Goal: Task Accomplishment & Management: Complete application form

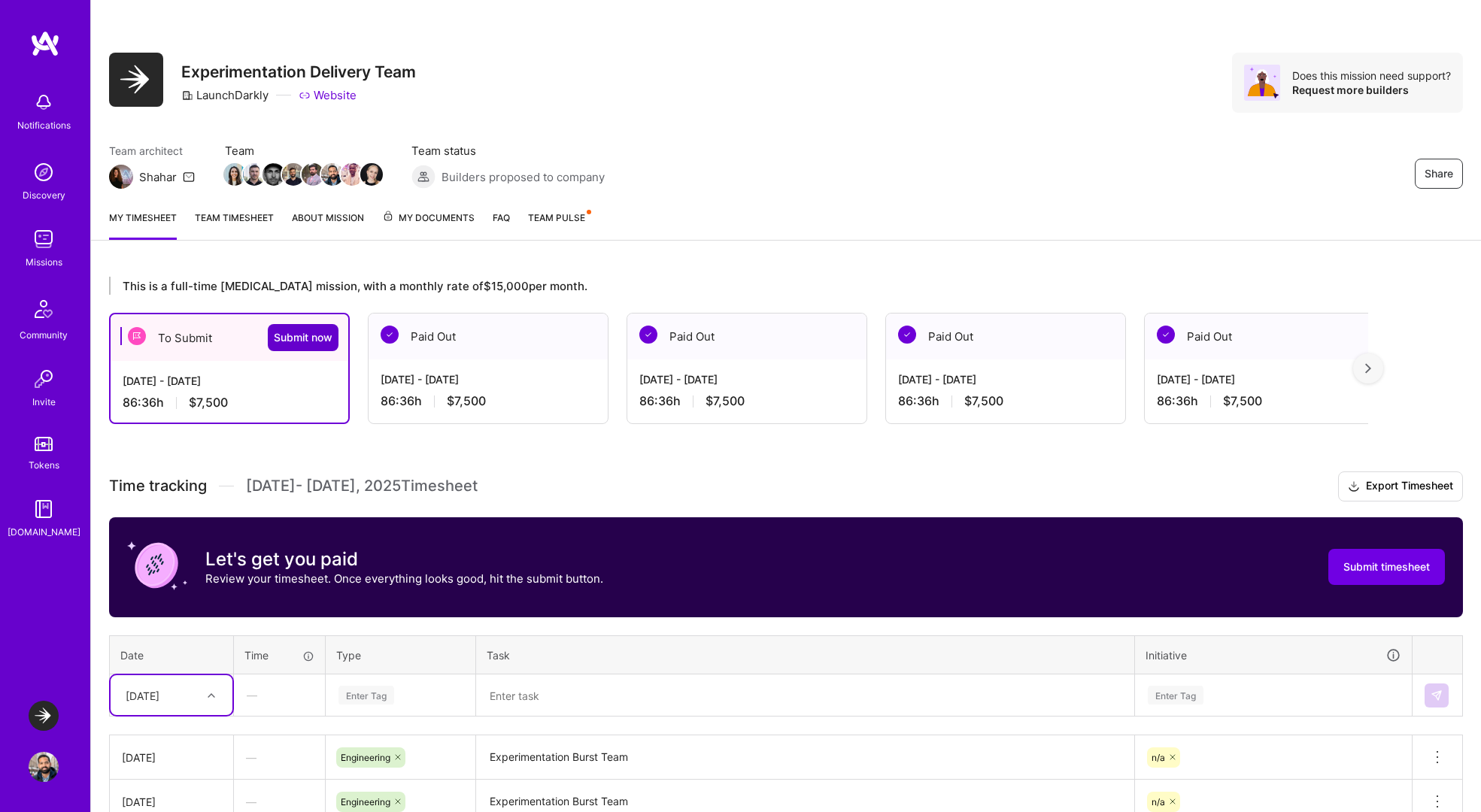
click at [294, 332] on span "Submit now" at bounding box center [303, 337] width 59 height 15
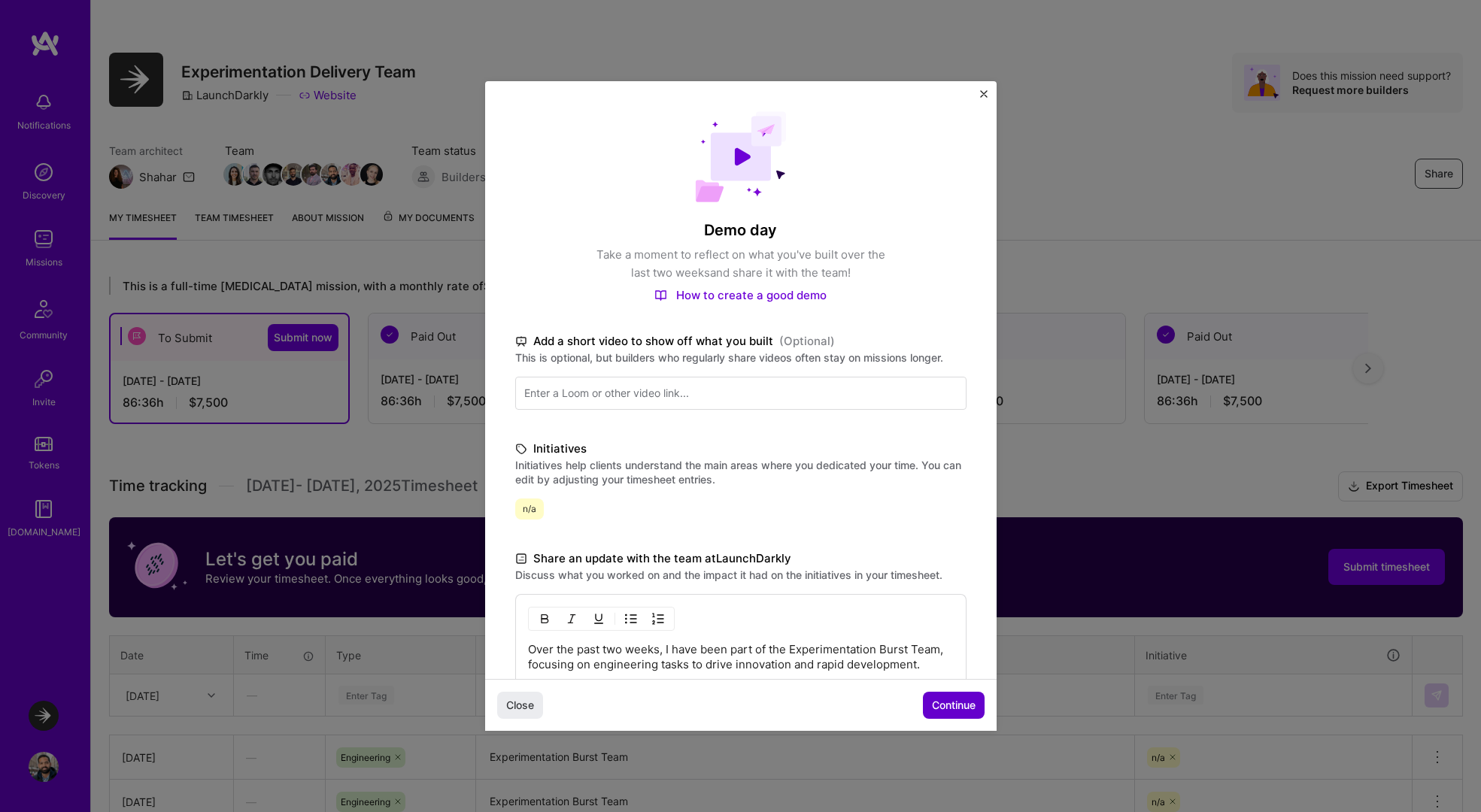
click at [943, 704] on span "Continue" at bounding box center [953, 705] width 44 height 15
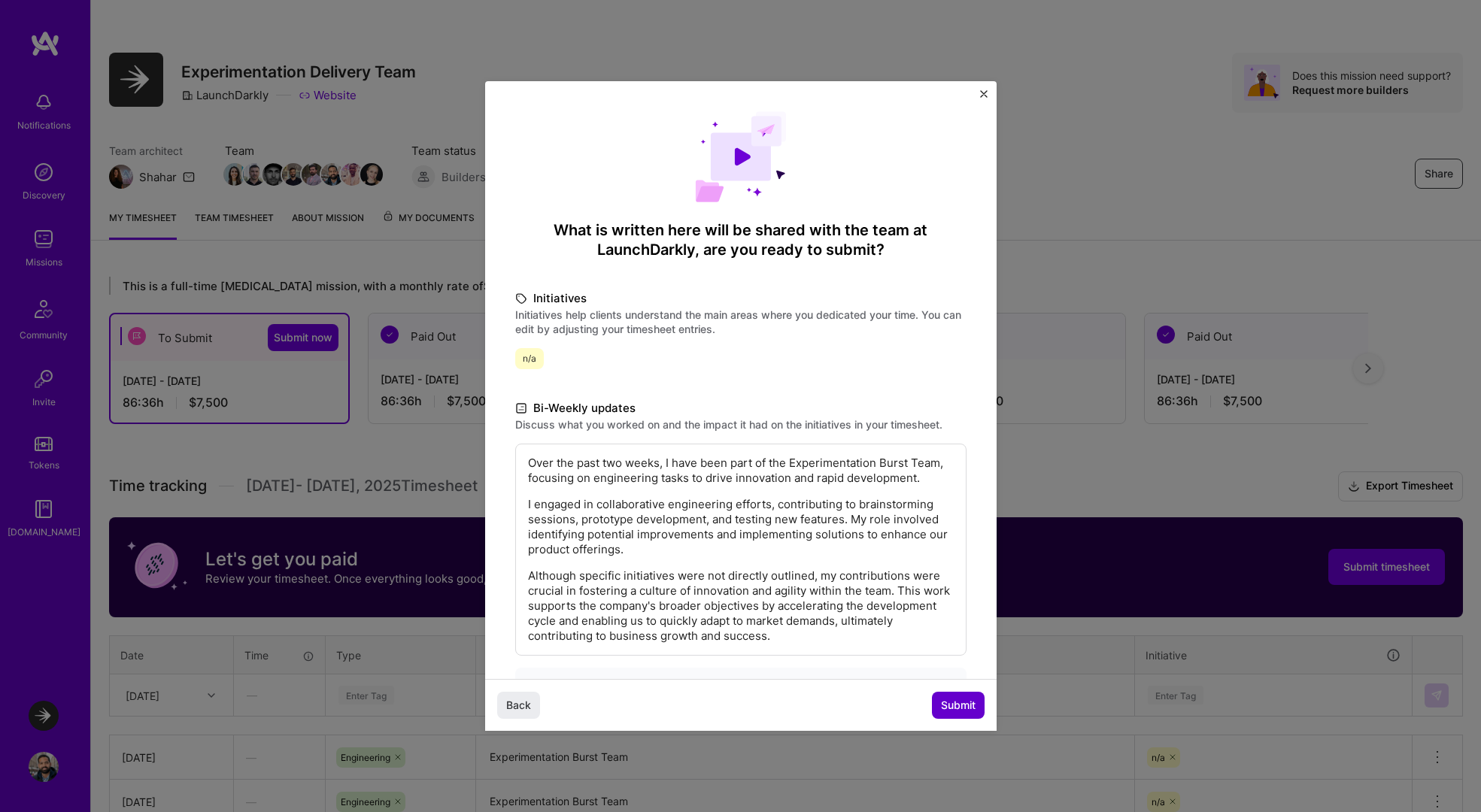
click at [943, 704] on span "Submit" at bounding box center [958, 705] width 34 height 15
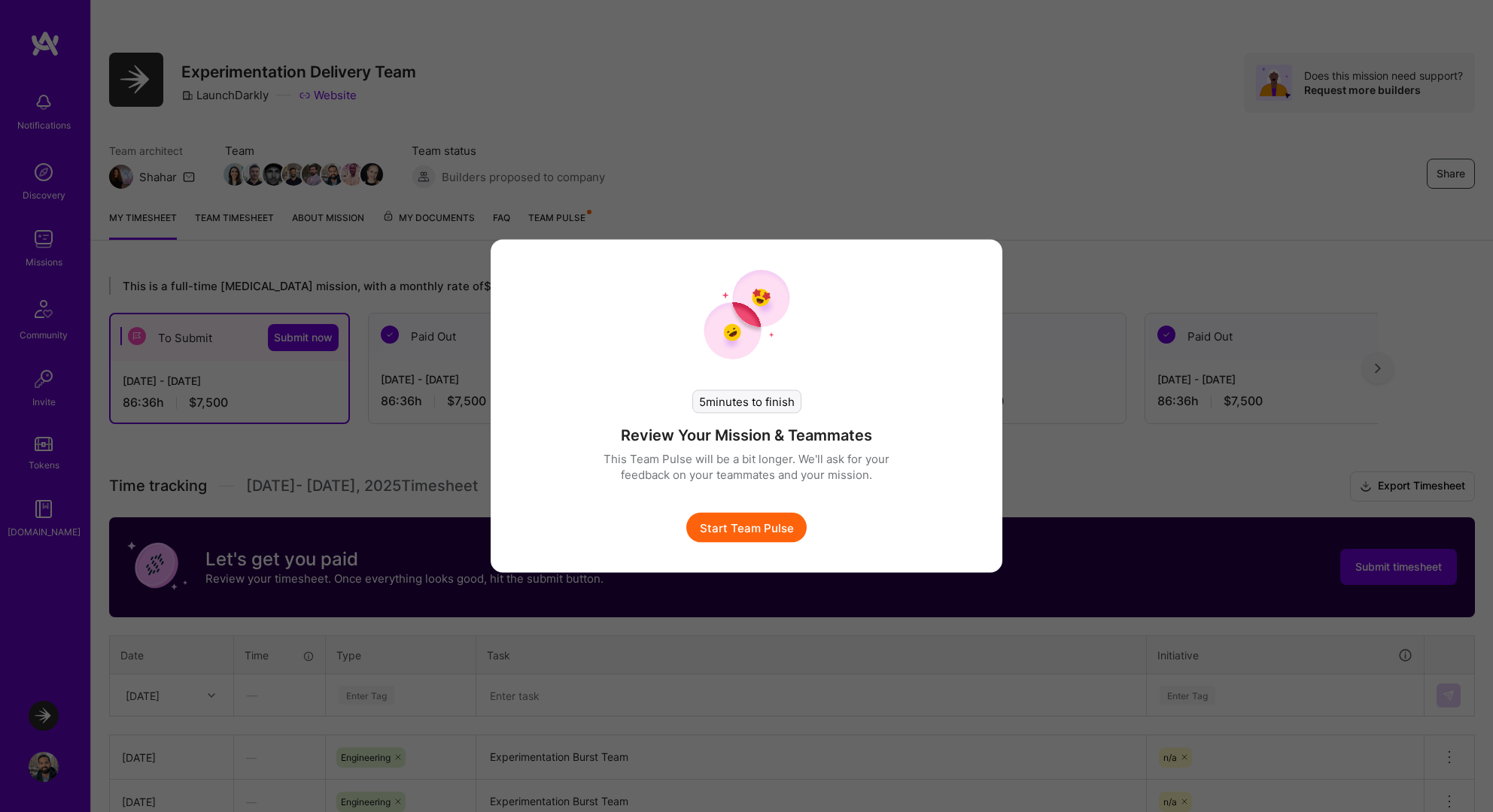
click at [768, 541] on button "Start Team Pulse" at bounding box center [746, 527] width 121 height 30
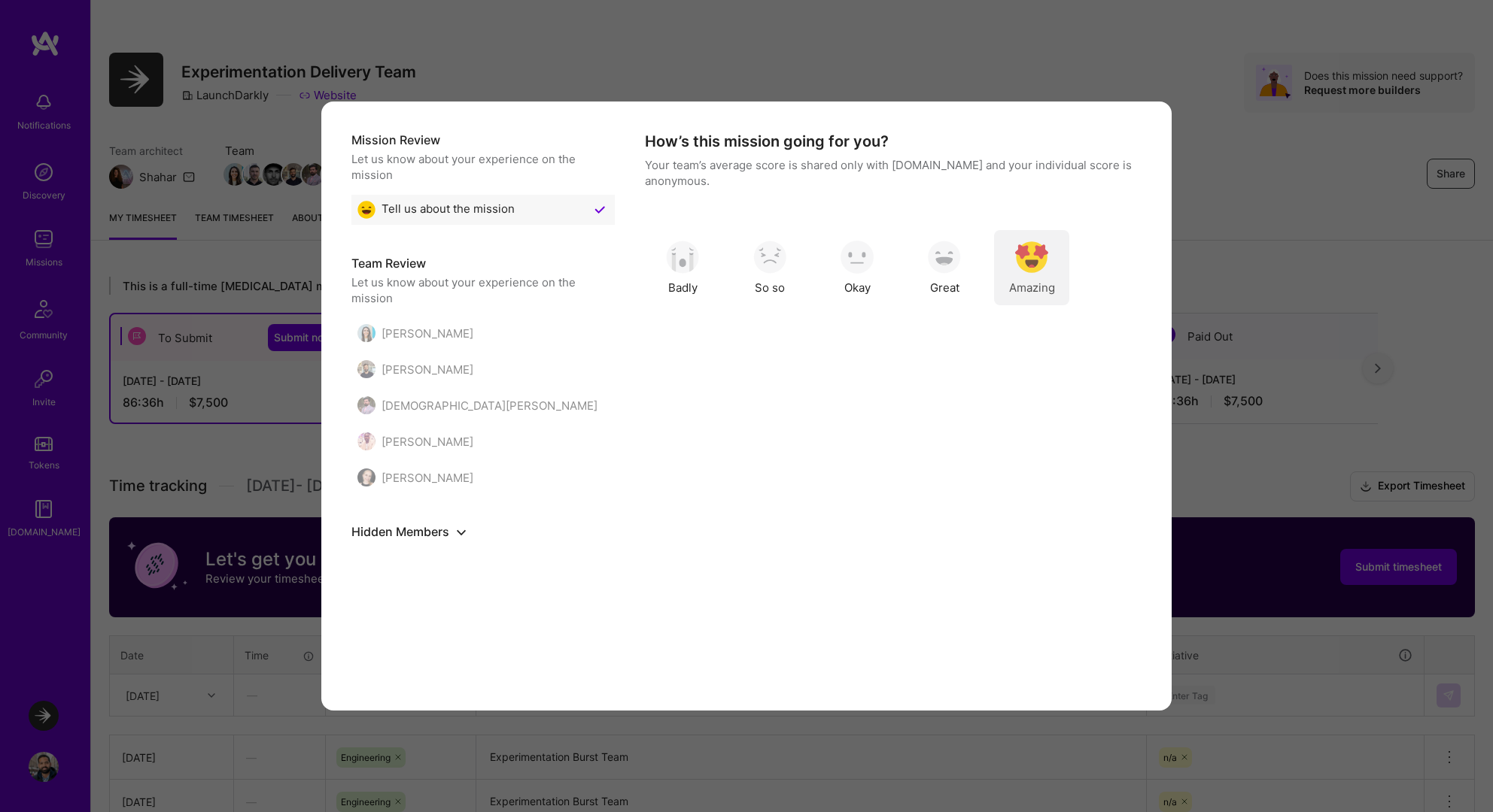
click at [1008, 261] on div "Amazing" at bounding box center [1031, 267] width 75 height 75
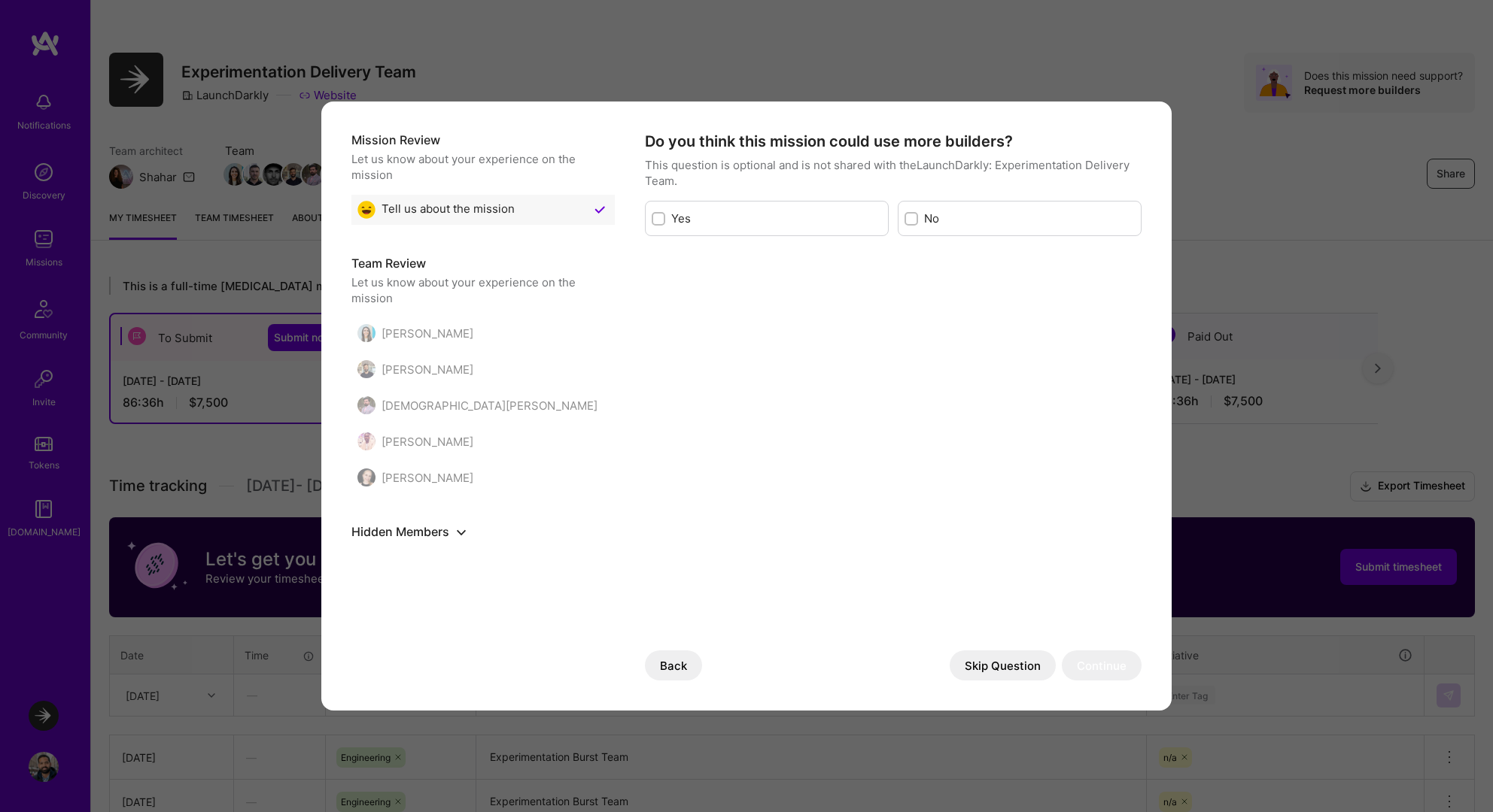
click at [920, 219] on div "No" at bounding box center [1019, 218] width 244 height 35
click at [912, 219] on input "modal" at bounding box center [913, 220] width 11 height 11
checkbox input "true"
click at [1090, 662] on button "Continue" at bounding box center [1101, 665] width 80 height 30
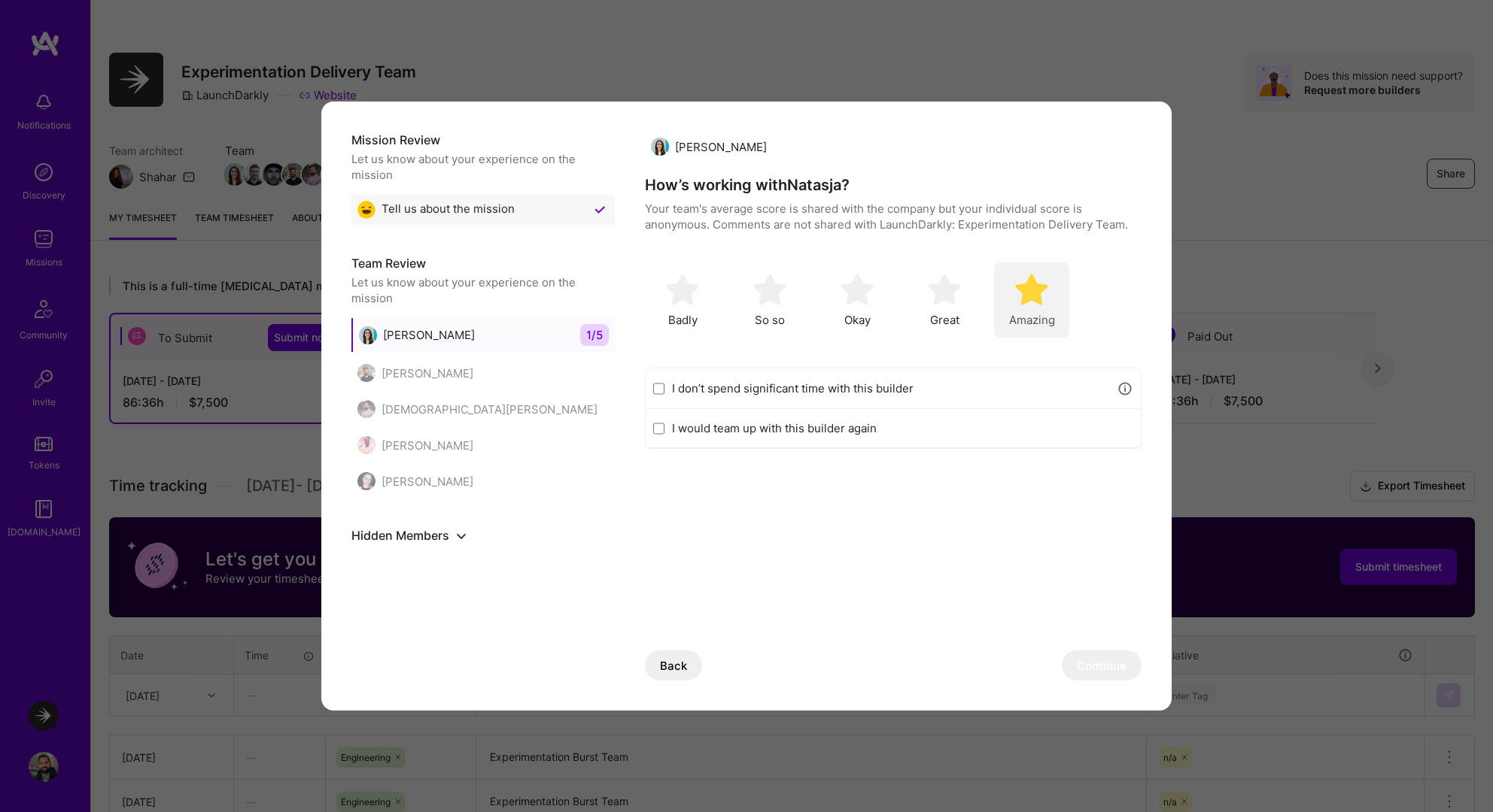
click at [1019, 308] on div "Amazing" at bounding box center [1031, 300] width 75 height 75
click at [849, 430] on label "I would team up with this builder again" at bounding box center [902, 428] width 461 height 15
click at [664, 430] on input "I would team up with this builder again" at bounding box center [658, 428] width 11 height 12
checkbox input "true"
click at [1123, 670] on button "Continue" at bounding box center [1101, 665] width 80 height 30
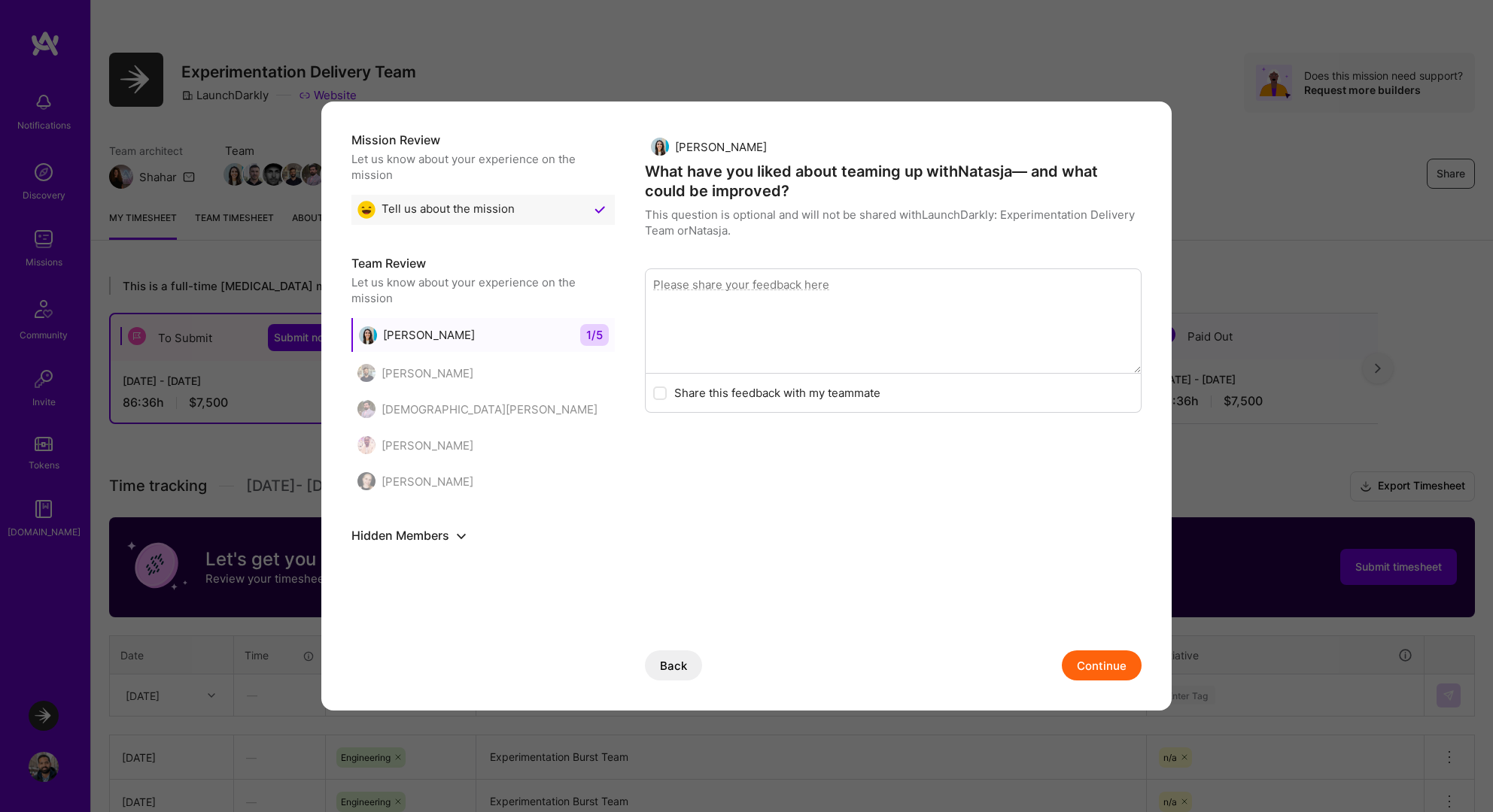
click at [1103, 662] on button "Continue" at bounding box center [1101, 665] width 80 height 30
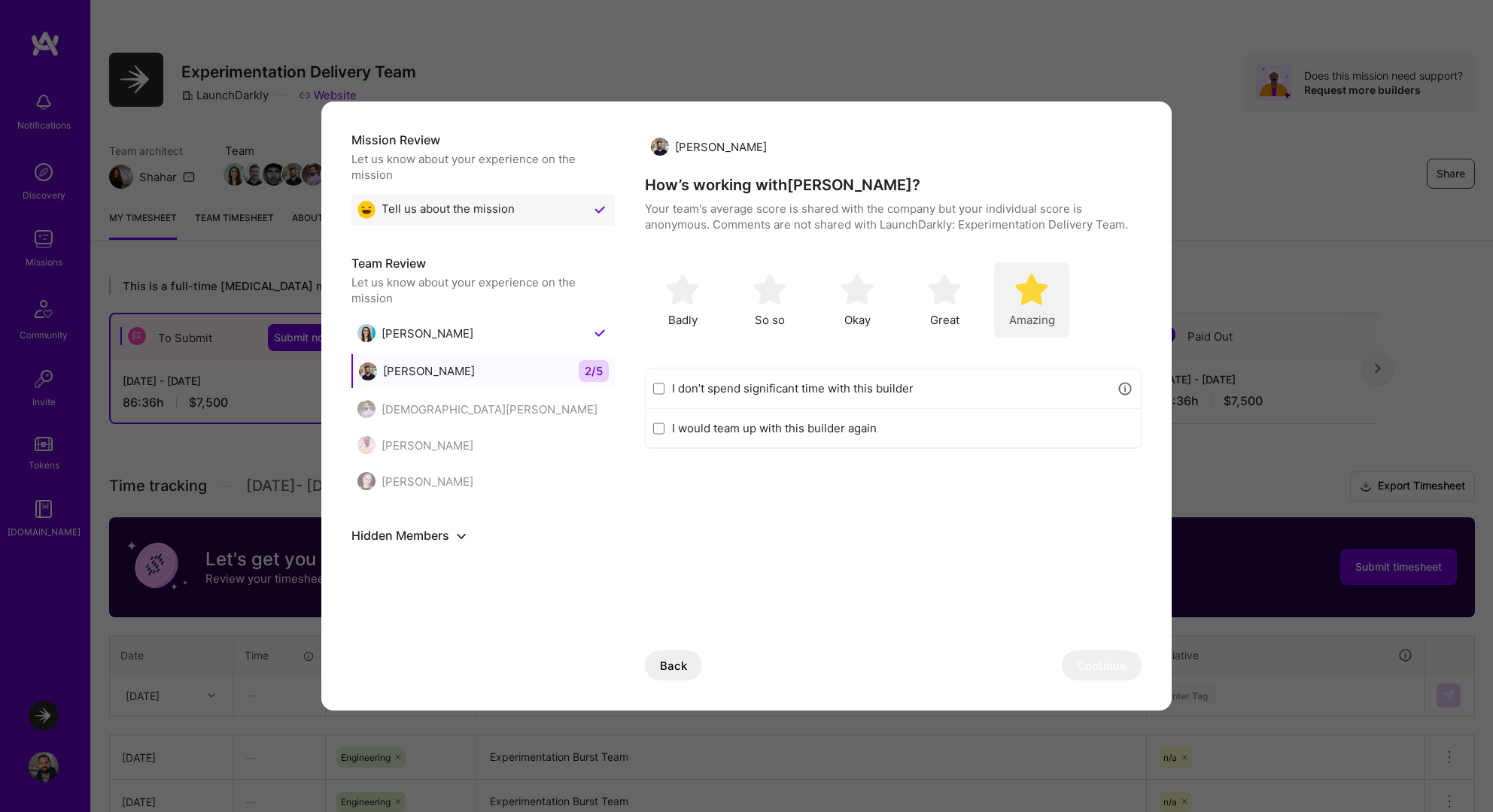
click at [1022, 293] on img "modal" at bounding box center [1032, 289] width 34 height 34
click at [845, 421] on label "I would team up with this builder again" at bounding box center [902, 428] width 461 height 15
click at [664, 422] on input "I would team up with this builder again" at bounding box center [658, 428] width 11 height 12
checkbox input "true"
click at [1086, 657] on button "Continue" at bounding box center [1101, 665] width 80 height 30
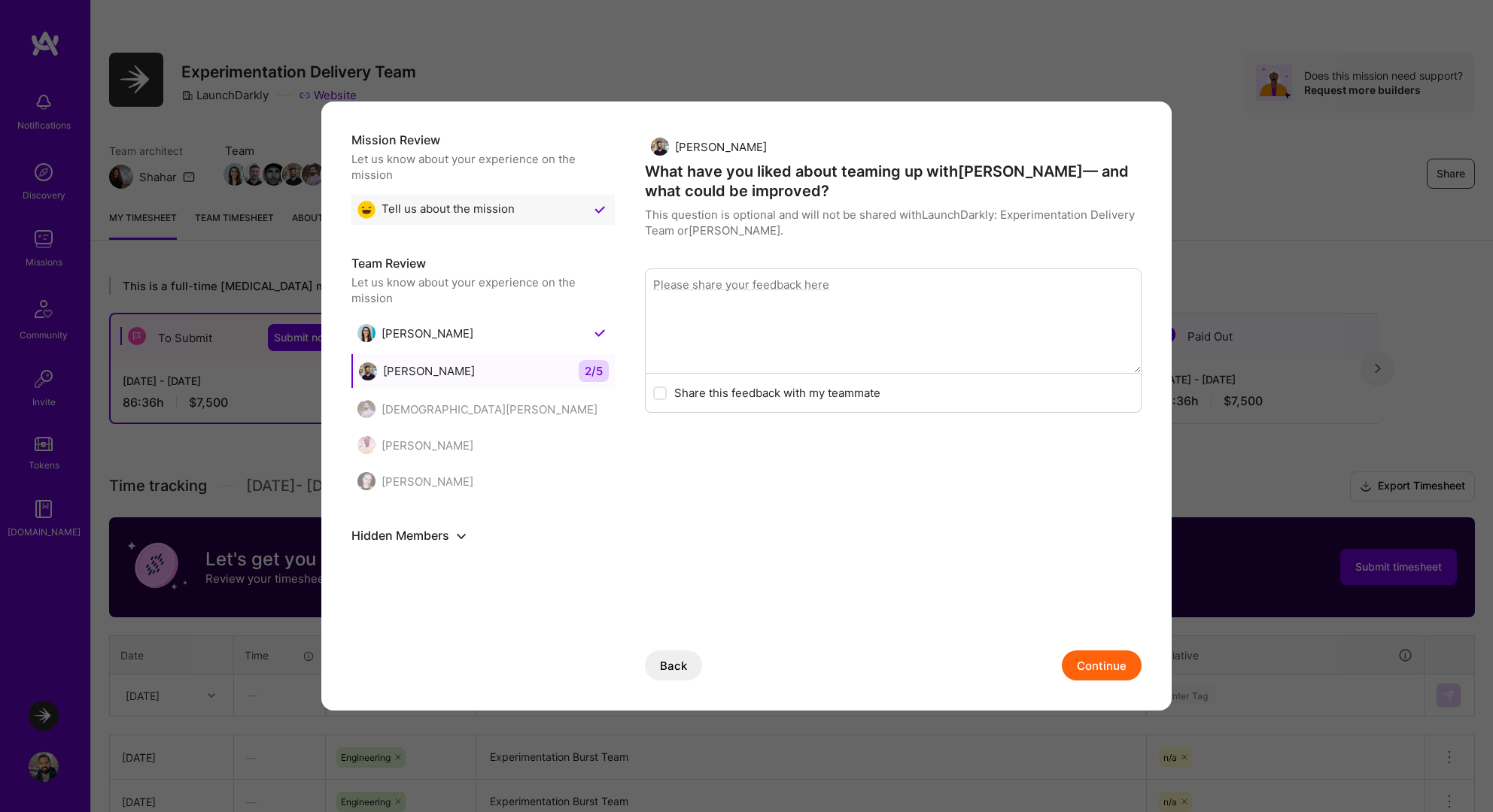
click at [1086, 657] on button "Continue" at bounding box center [1101, 665] width 80 height 30
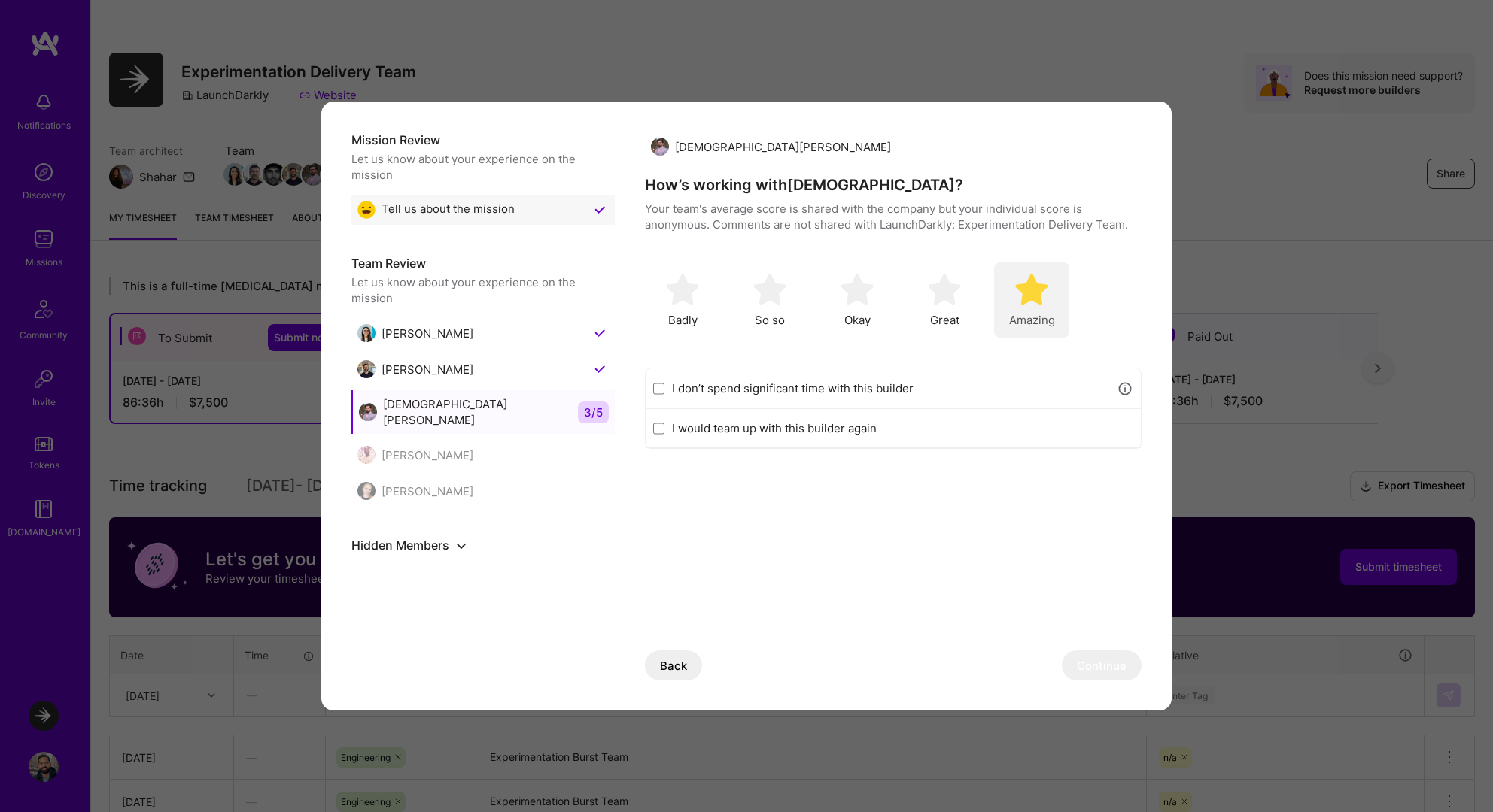
click at [1050, 296] on div "Amazing" at bounding box center [1031, 300] width 75 height 75
click at [838, 422] on label "I would team up with this builder again" at bounding box center [902, 428] width 461 height 15
click at [664, 422] on input "I would team up with this builder again" at bounding box center [658, 428] width 11 height 12
checkbox input "true"
click at [1103, 664] on button "Continue" at bounding box center [1101, 665] width 80 height 30
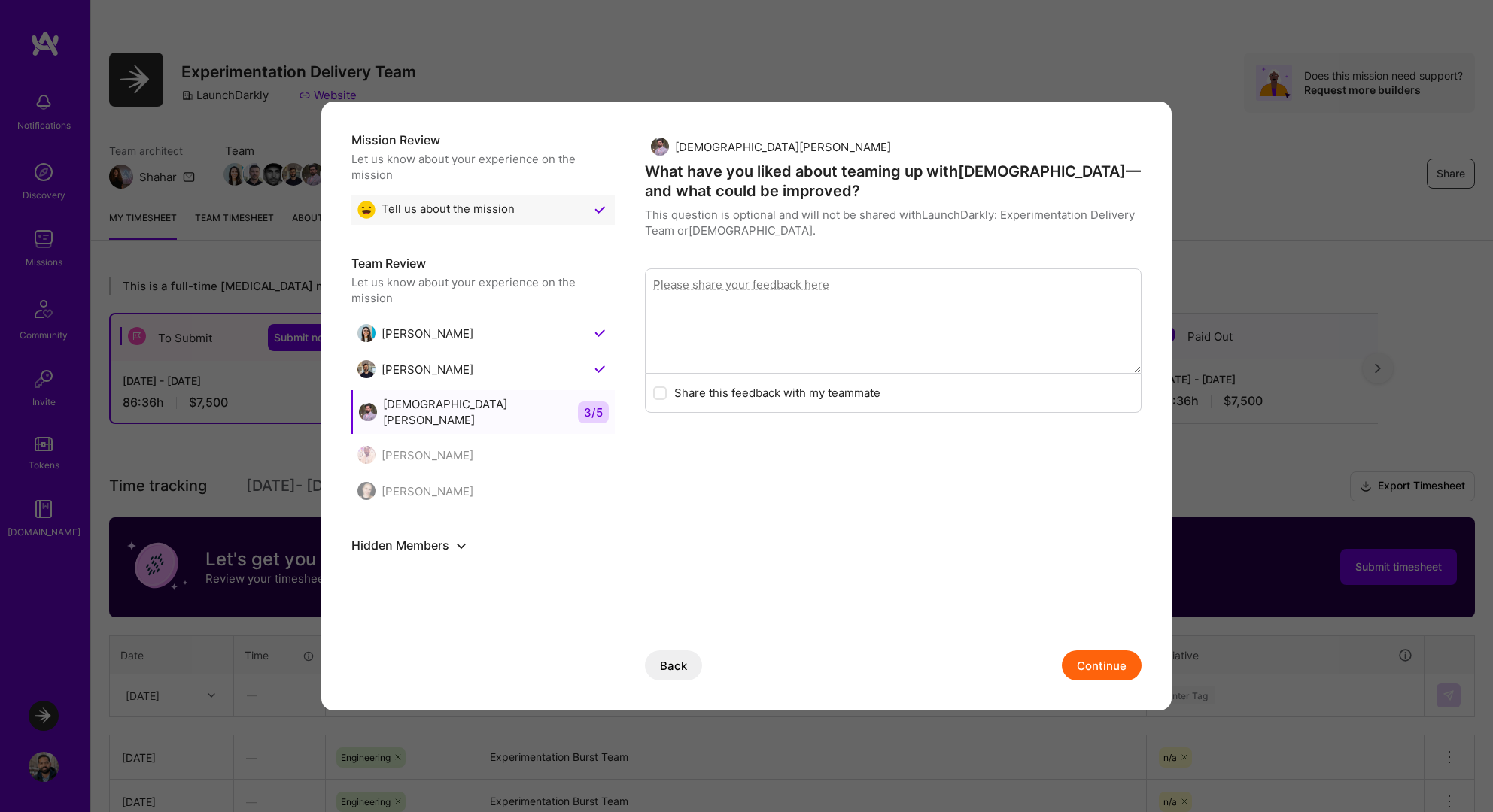
click at [1094, 679] on button "Continue" at bounding box center [1101, 665] width 80 height 30
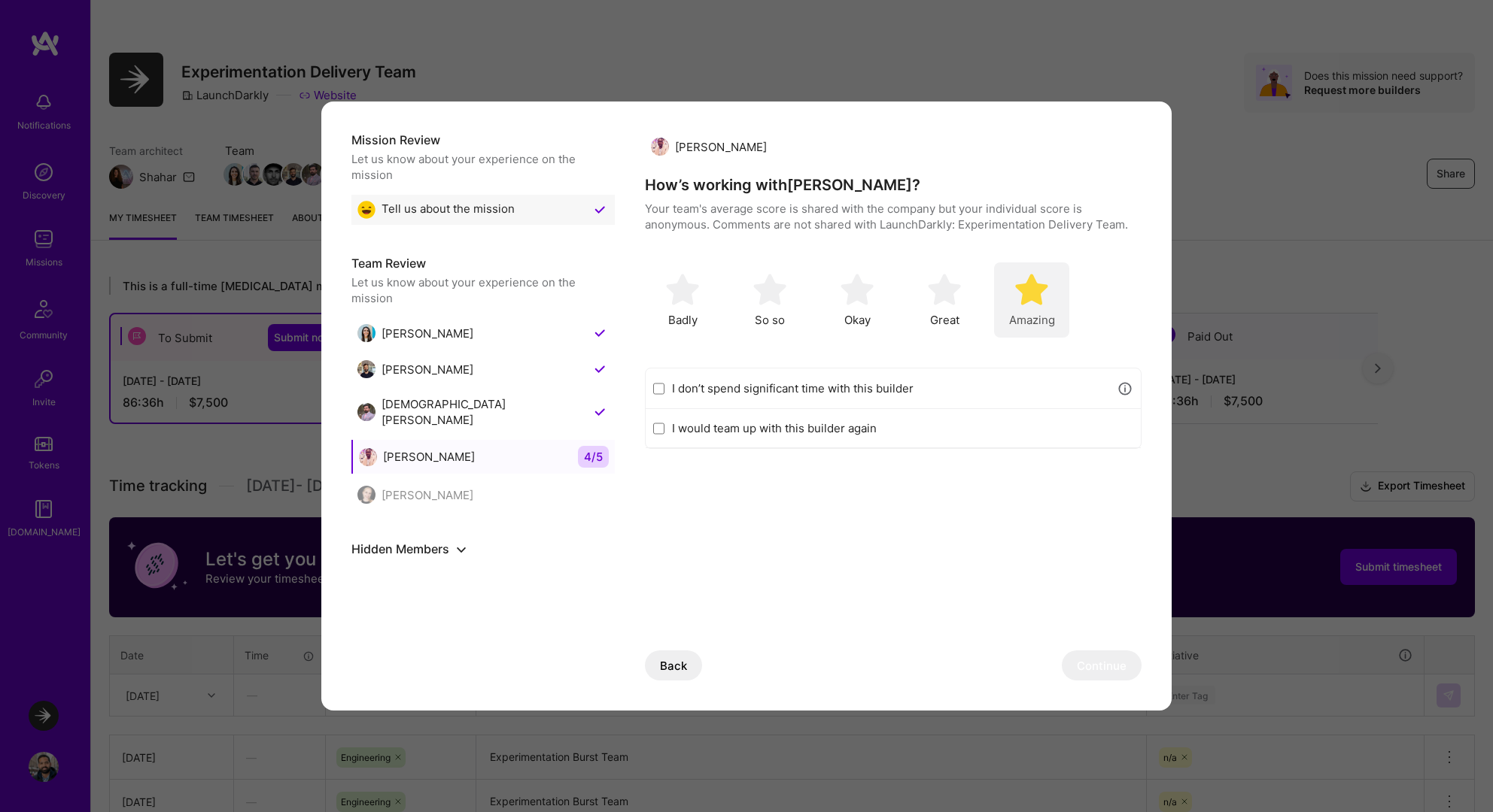
click at [1035, 316] on span "Amazing" at bounding box center [1032, 319] width 46 height 15
click at [864, 427] on label "I would team up with this builder again" at bounding box center [902, 428] width 461 height 15
click at [664, 427] on input "I would team up with this builder again" at bounding box center [658, 428] width 11 height 12
checkbox input "true"
click at [1088, 658] on button "Continue" at bounding box center [1101, 665] width 80 height 30
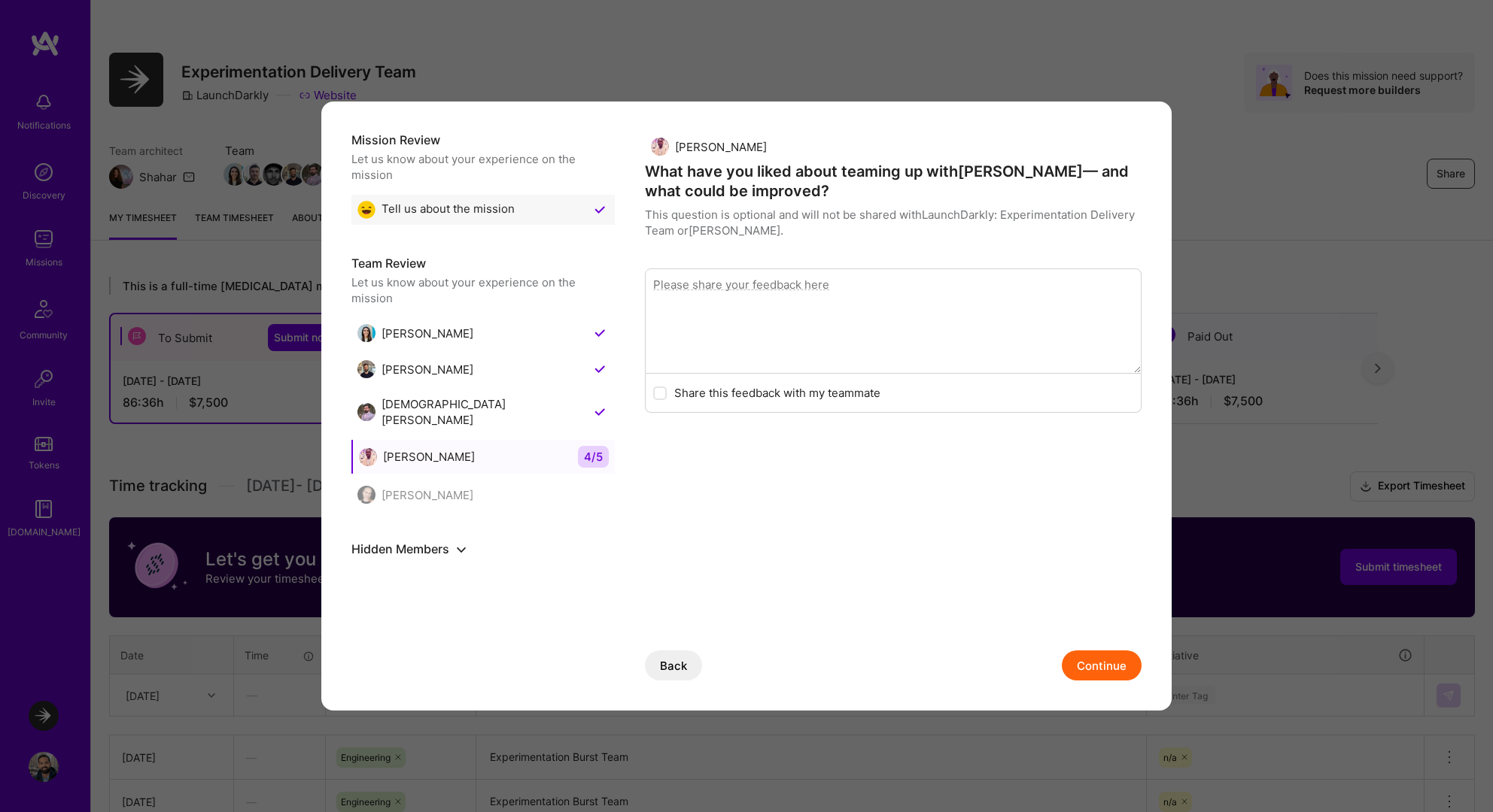
click at [1088, 658] on button "Continue" at bounding box center [1101, 665] width 80 height 30
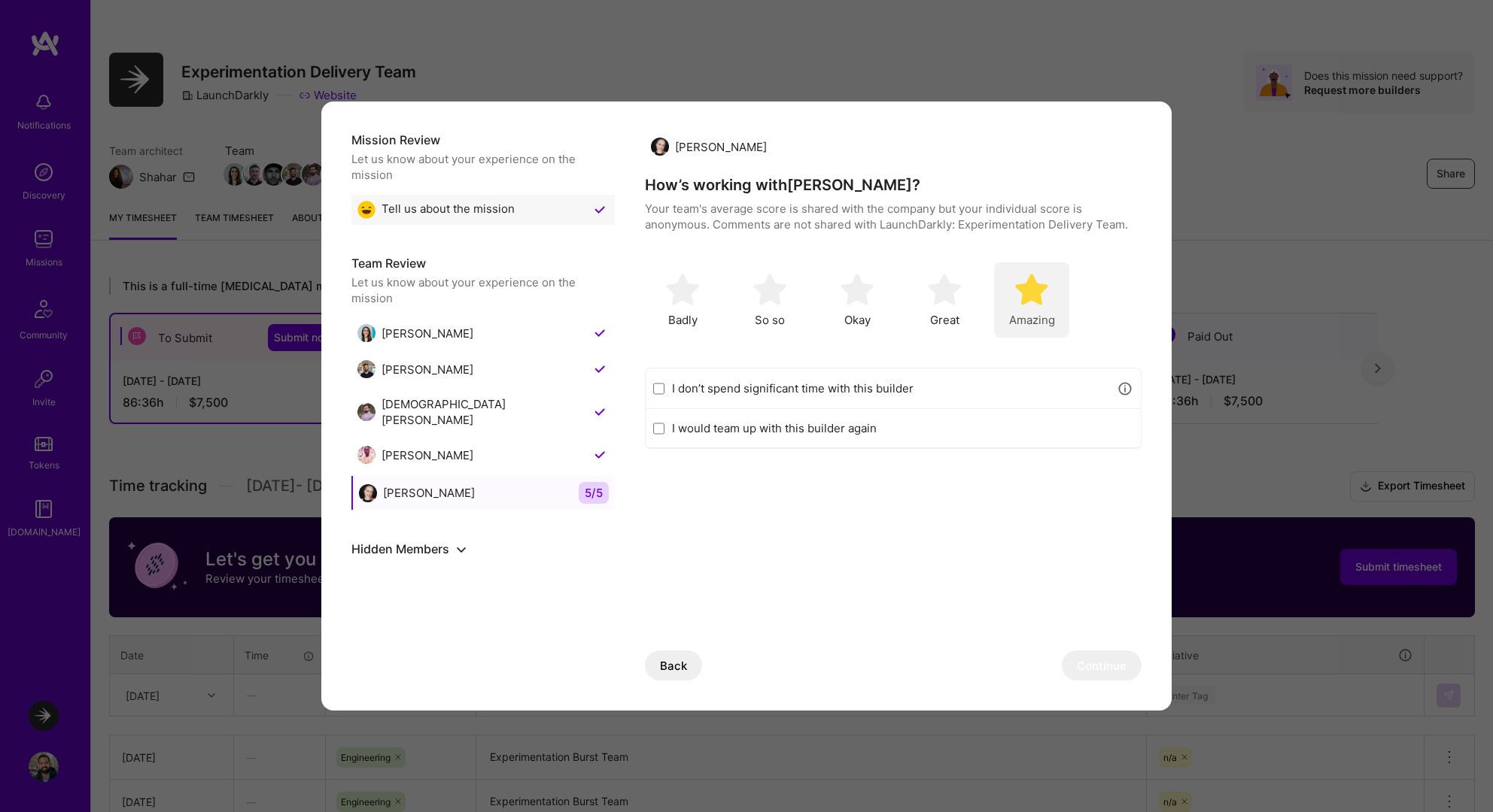
click at [1028, 292] on img "modal" at bounding box center [1032, 289] width 34 height 34
click at [793, 440] on div "I would team up with this builder again" at bounding box center [893, 428] width 495 height 39
click at [793, 421] on label "I would team up with this builder again" at bounding box center [902, 428] width 461 height 15
click at [664, 422] on input "I would team up with this builder again" at bounding box center [658, 428] width 11 height 12
checkbox input "true"
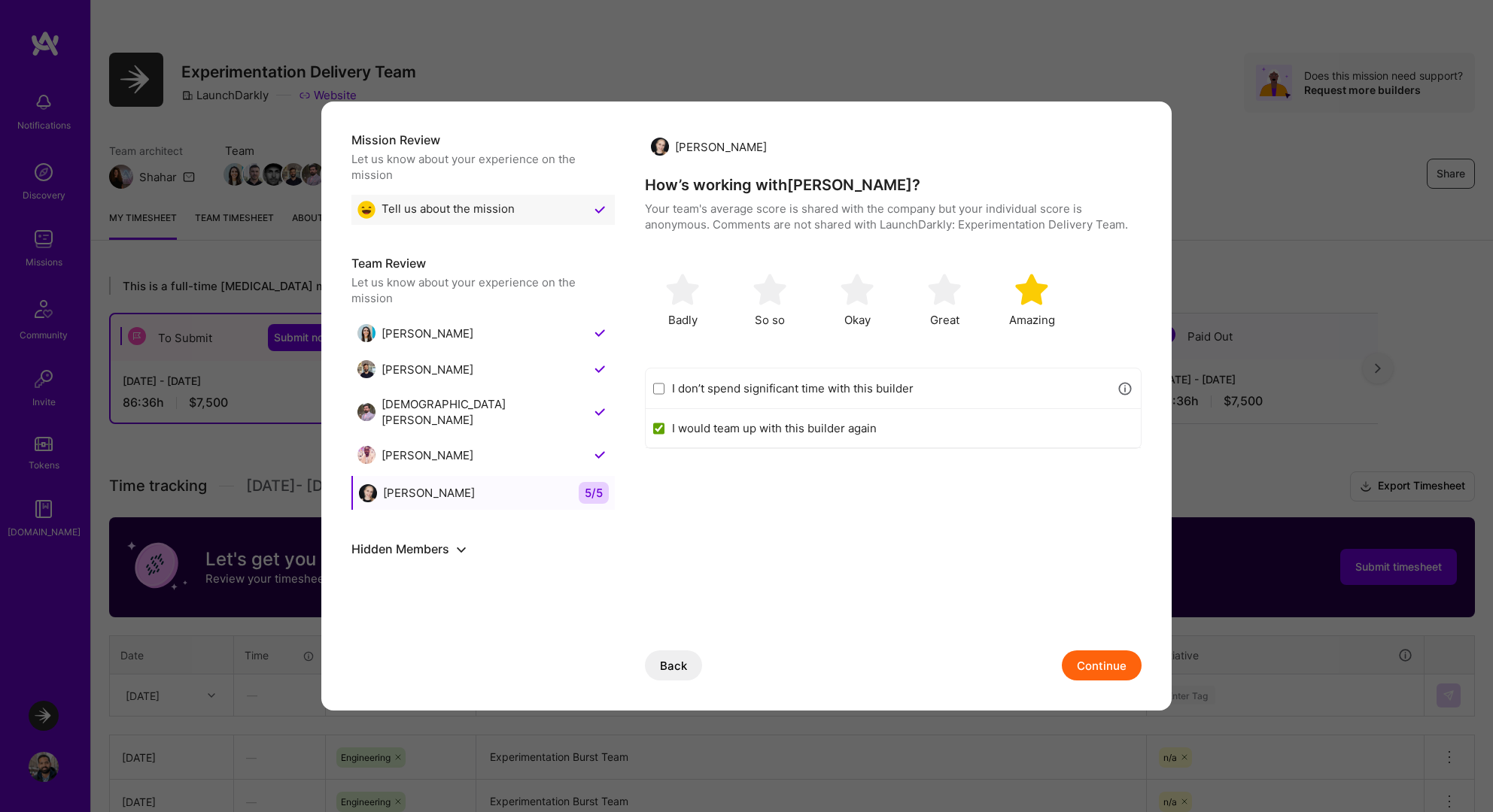
click at [1101, 677] on button "Continue" at bounding box center [1101, 665] width 80 height 30
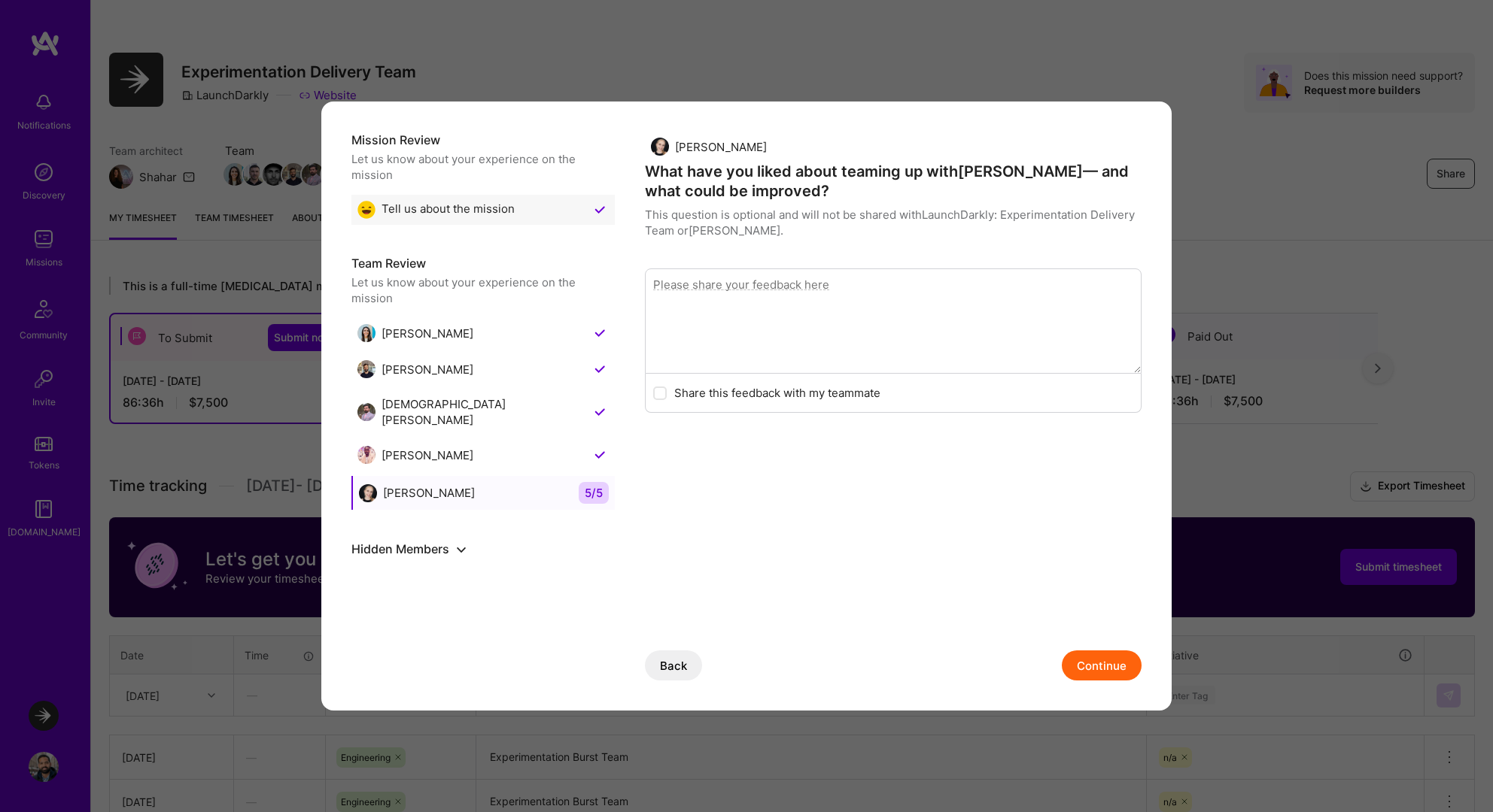
click at [1101, 677] on button "Continue" at bounding box center [1101, 665] width 80 height 30
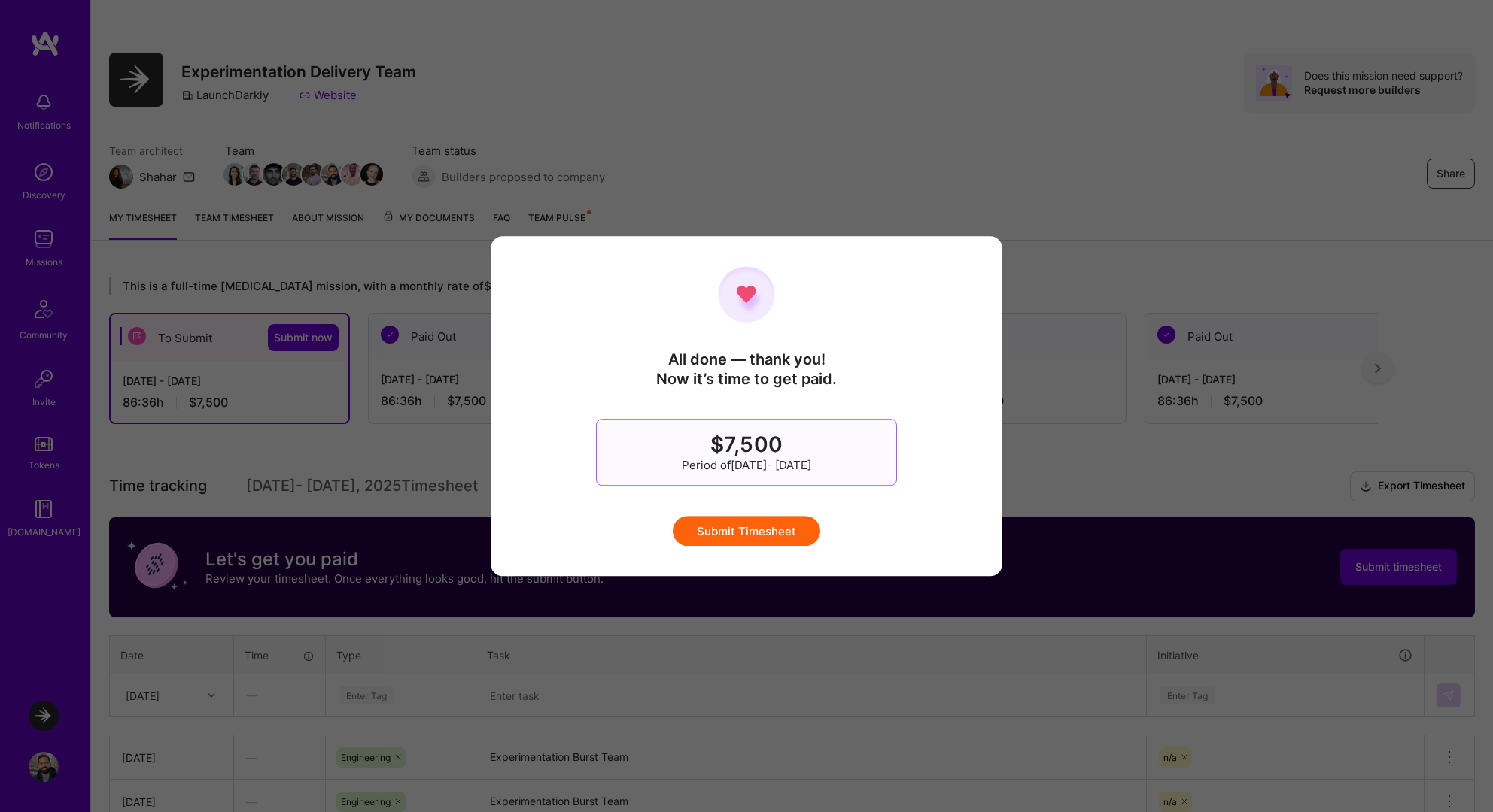
click at [751, 530] on button "Submit Timesheet" at bounding box center [746, 530] width 148 height 30
